Goal: Contribute content: Add original content to the website for others to see

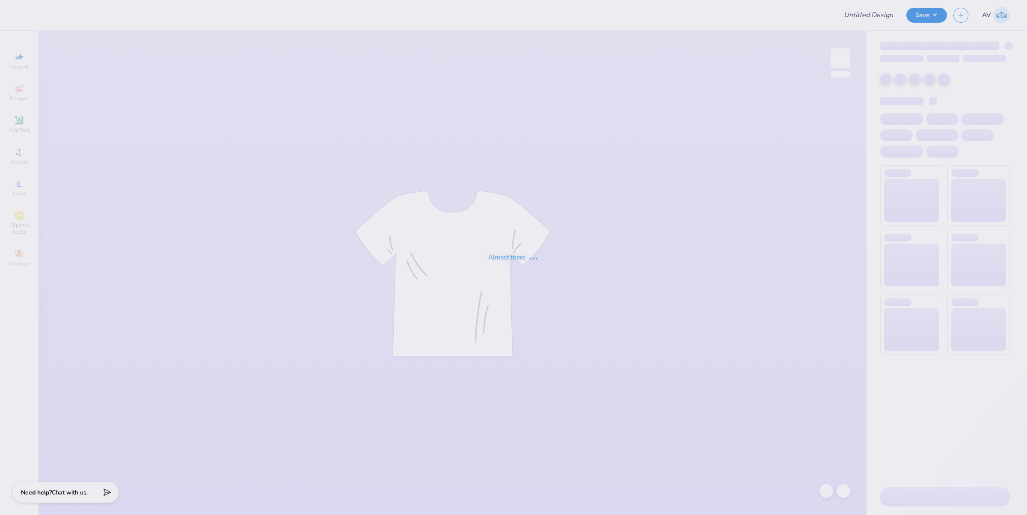
type input "[PERSON_NAME] : The [GEOGRAPHIC_DATA][US_STATE]"
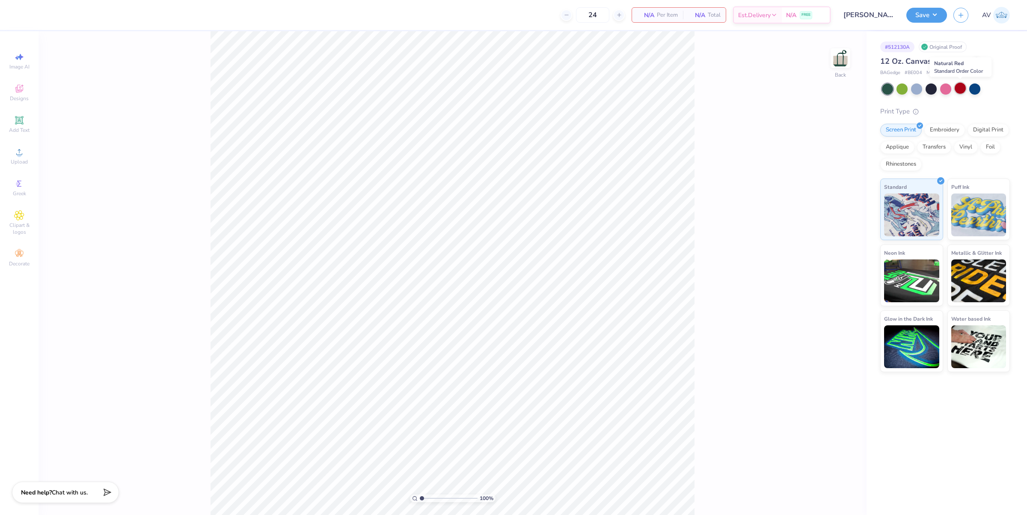
click at [960, 88] on div at bounding box center [959, 88] width 11 height 11
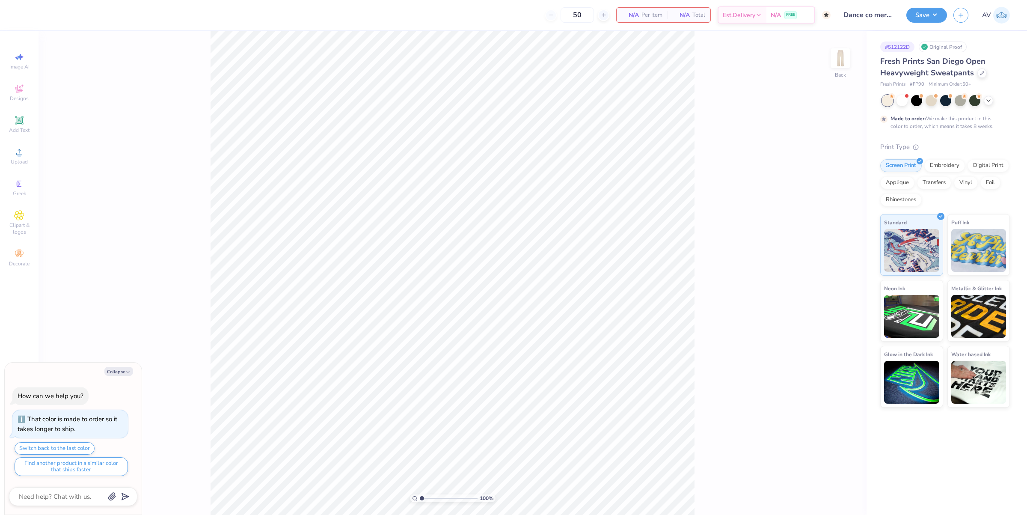
type textarea "x"
